Goal: Task Accomplishment & Management: Manage account settings

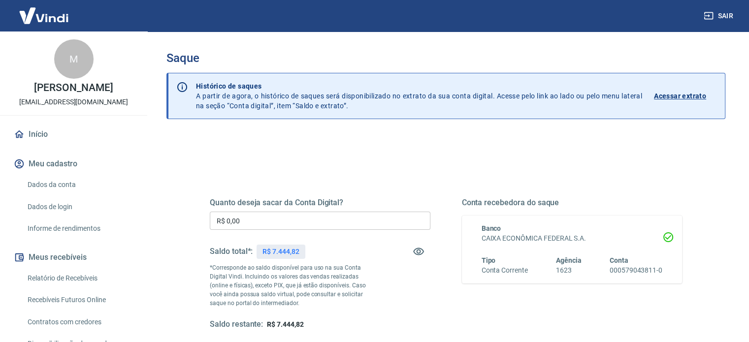
click at [293, 223] on input "R$ 0,00" at bounding box center [320, 221] width 221 height 18
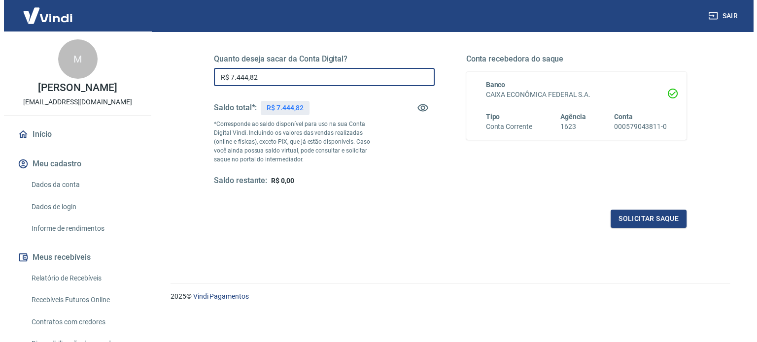
scroll to position [144, 0]
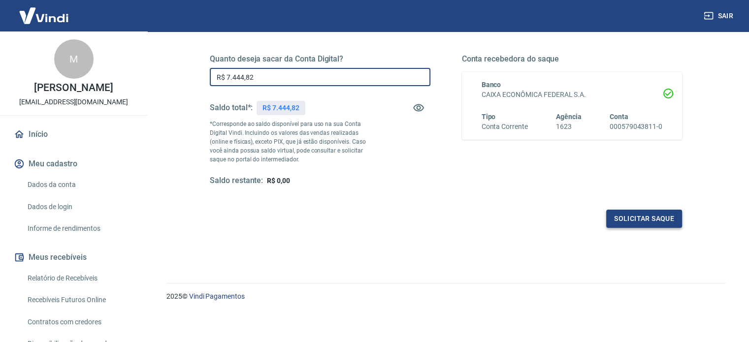
type input "R$ 7.444,82"
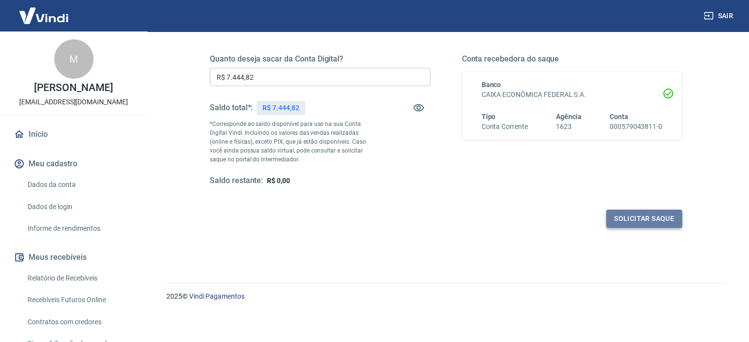
click at [656, 219] on button "Solicitar saque" at bounding box center [644, 219] width 76 height 18
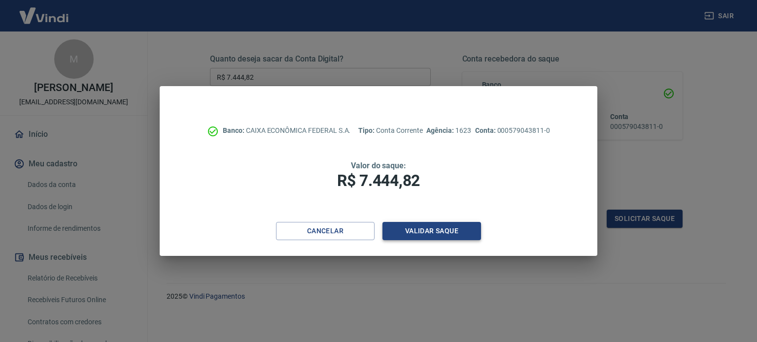
click at [437, 225] on button "Validar saque" at bounding box center [431, 231] width 99 height 18
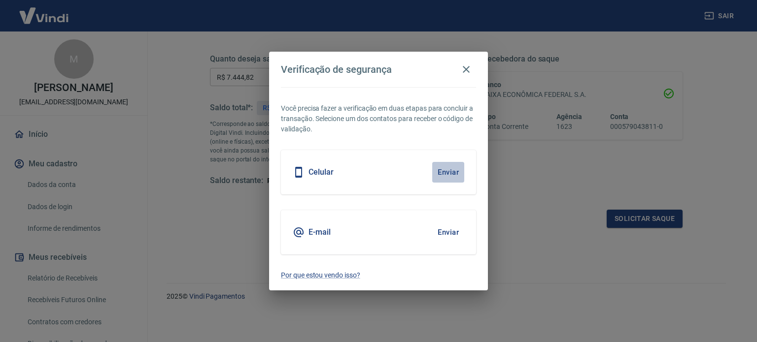
click at [456, 171] on button "Enviar" at bounding box center [448, 172] width 32 height 21
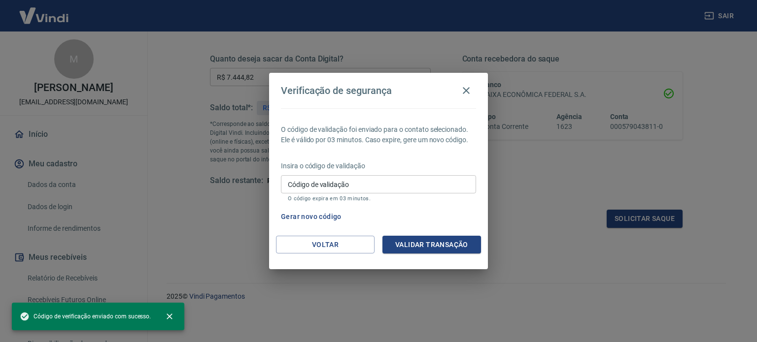
click at [449, 179] on input "Código de validação" at bounding box center [378, 184] width 195 height 18
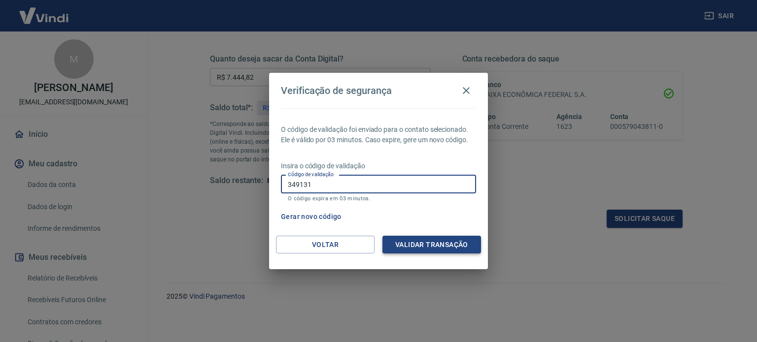
type input "349131"
click at [447, 248] on button "Validar transação" at bounding box center [431, 245] width 99 height 18
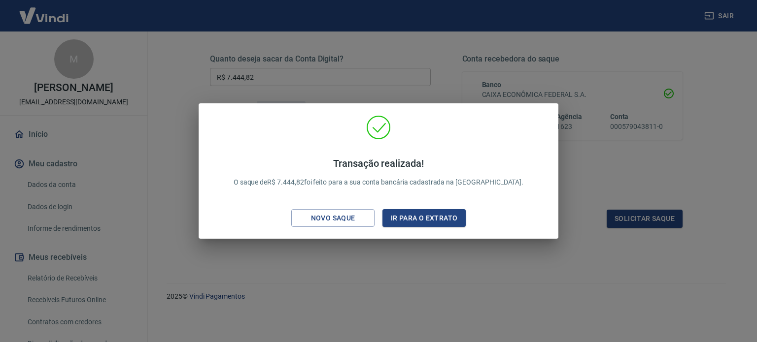
click at [172, 173] on div "Transação realizada! O saque de R$ 7.444,82 foi feito para a sua conta bancária…" at bounding box center [378, 171] width 757 height 342
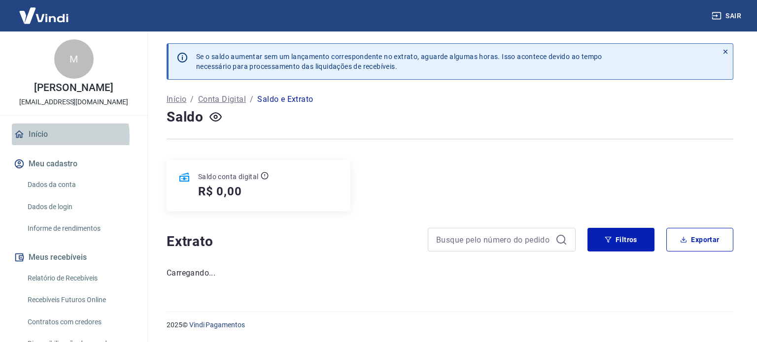
click at [45, 137] on link "Início" at bounding box center [74, 135] width 124 height 22
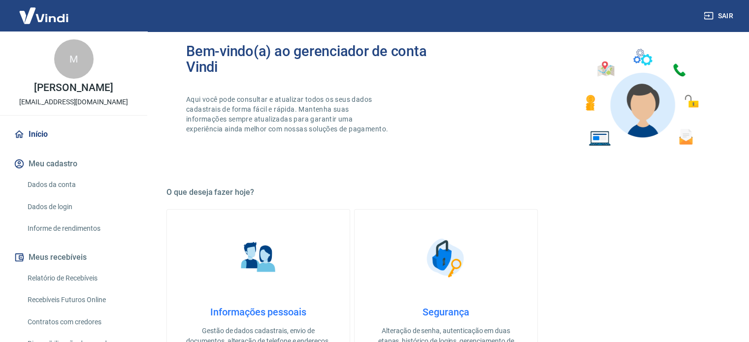
scroll to position [49, 0]
